Goal: Information Seeking & Learning: Learn about a topic

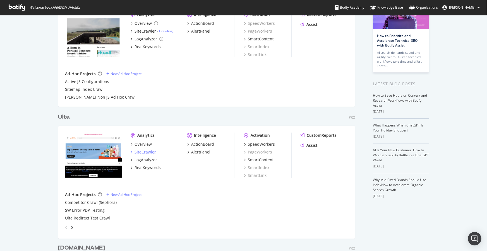
scroll to position [51, 0]
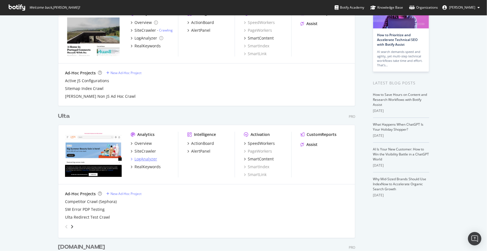
click at [143, 157] on div "LogAnalyzer" at bounding box center [146, 160] width 23 height 6
